Goal: Check status: Check status

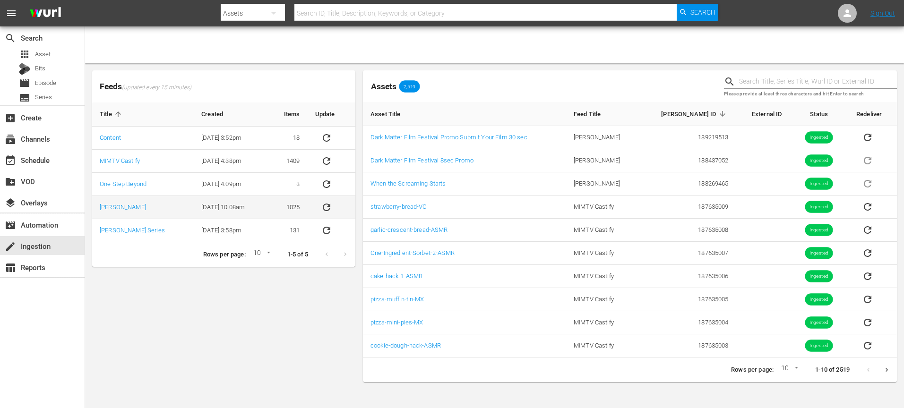
click at [324, 206] on icon "sticky table" at bounding box center [326, 207] width 11 height 11
